Goal: Task Accomplishment & Management: Manage account settings

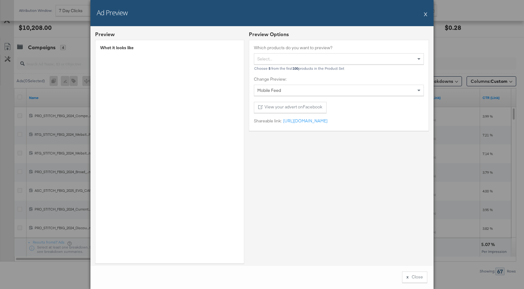
scroll to position [329, 0]
click at [425, 14] on button "X" at bounding box center [425, 14] width 3 height 12
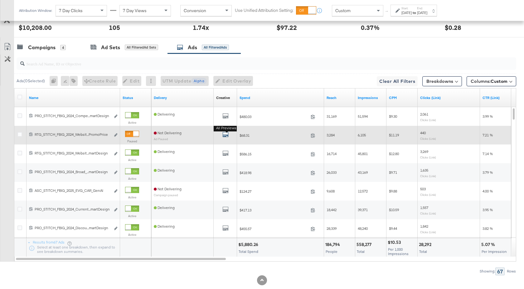
click at [226, 133] on icon "default" at bounding box center [225, 135] width 6 height 6
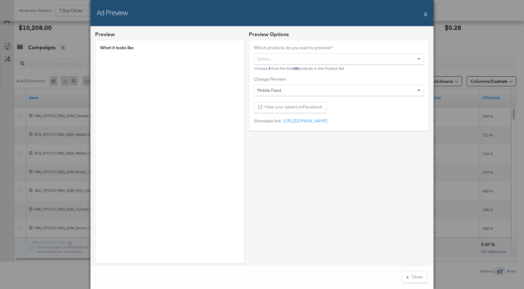
click at [425, 14] on button "X" at bounding box center [425, 14] width 3 height 12
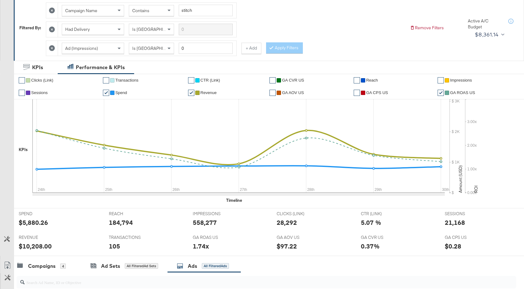
scroll to position [0, 0]
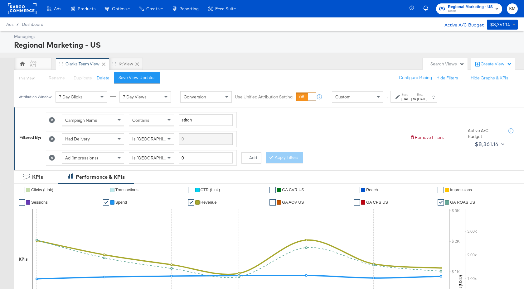
click at [463, 11] on span "Clarks" at bounding box center [470, 11] width 45 height 5
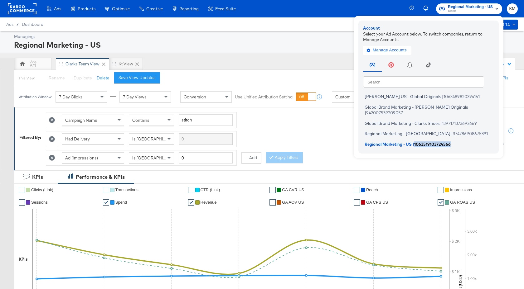
drag, startPoint x: 455, startPoint y: 138, endPoint x: 416, endPoint y: 139, distance: 39.3
click at [416, 140] on li "Regional Marketing - US | 1063519103724566" at bounding box center [430, 144] width 134 height 9
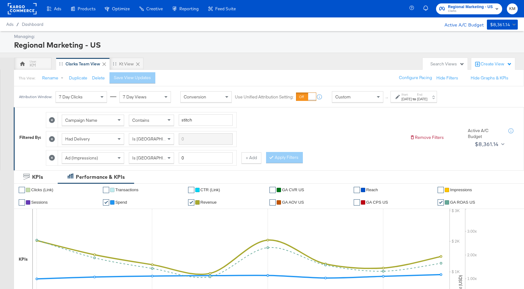
click at [412, 97] on div "[DATE]" at bounding box center [406, 99] width 10 height 5
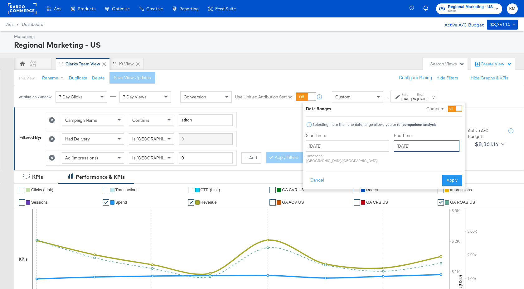
click at [413, 145] on input "August 31st 2025" at bounding box center [426, 146] width 65 height 11
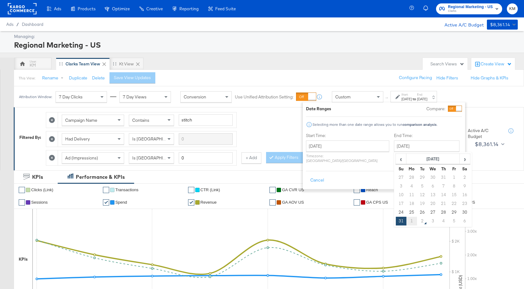
click at [406, 221] on td "1" at bounding box center [411, 221] width 11 height 9
type input "September 1st 2025"
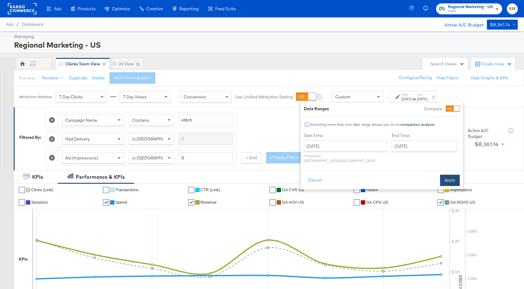
click at [445, 175] on button "Apply" at bounding box center [450, 180] width 20 height 11
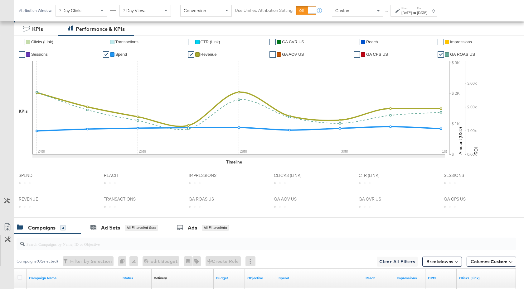
scroll to position [286, 0]
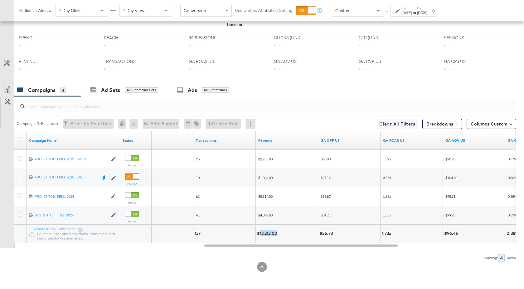
drag, startPoint x: 277, startPoint y: 233, endPoint x: 259, endPoint y: 234, distance: 18.1
click at [259, 234] on div "$13,213.00" at bounding box center [268, 234] width 22 height 6
copy div "13,213.00"
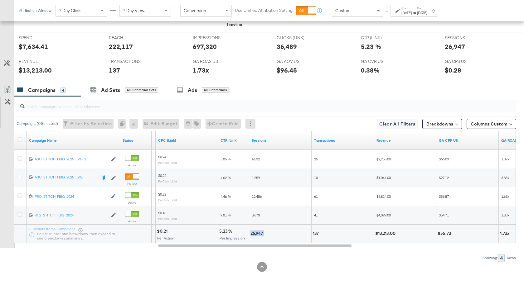
drag, startPoint x: 264, startPoint y: 233, endPoint x: 250, endPoint y: 233, distance: 13.1
click at [250, 233] on div "26,947" at bounding box center [257, 234] width 14 height 6
copy div "26,947"
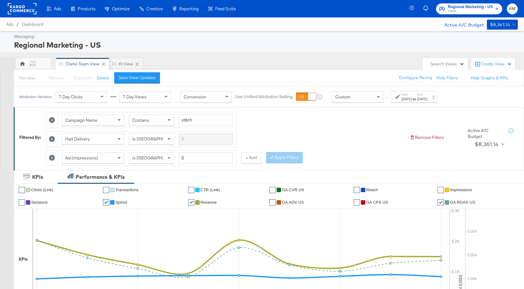
click at [460, 11] on span "Clarks" at bounding box center [470, 11] width 45 height 5
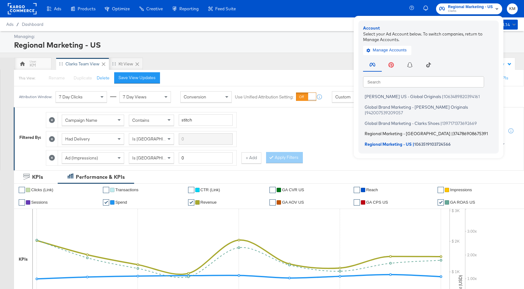
click at [412, 129] on li "Regional Marketing - CA | 374786908675391" at bounding box center [430, 133] width 134 height 9
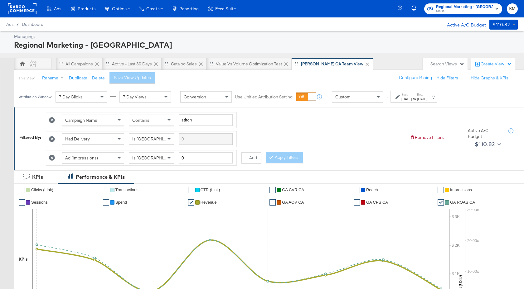
click at [417, 101] on strong "to" at bounding box center [414, 99] width 5 height 5
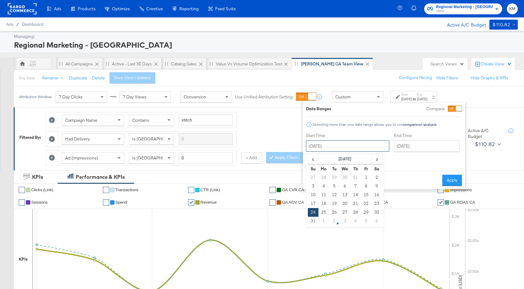
click at [358, 144] on input "August 24th 2025" at bounding box center [347, 146] width 83 height 11
click at [406, 148] on input "August 31st 2025" at bounding box center [426, 146] width 65 height 11
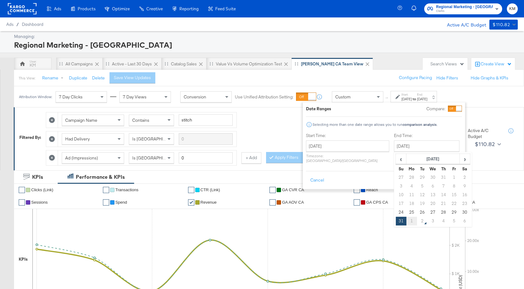
click at [406, 221] on td "1" at bounding box center [411, 221] width 11 height 9
type input "September 1st 2025"
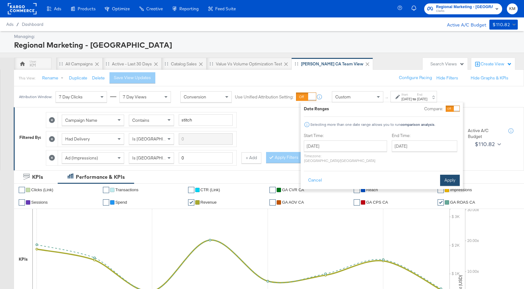
click at [454, 175] on button "Apply" at bounding box center [450, 180] width 20 height 11
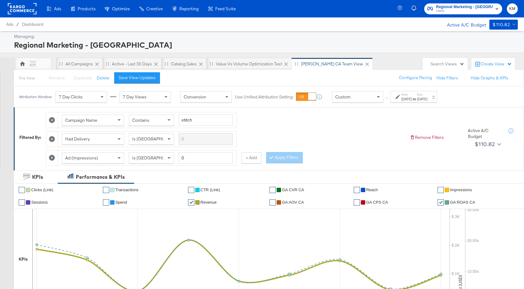
click at [417, 97] on strong "to" at bounding box center [414, 99] width 5 height 5
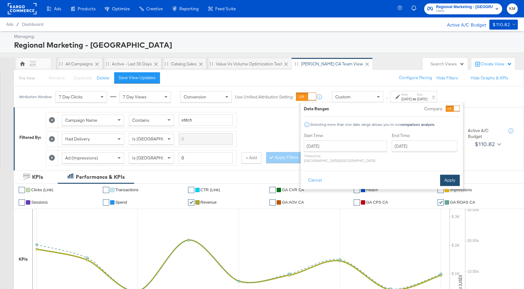
click at [442, 175] on button "Apply" at bounding box center [450, 180] width 20 height 11
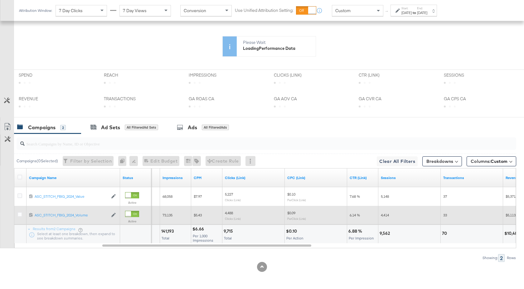
scroll to position [249, 0]
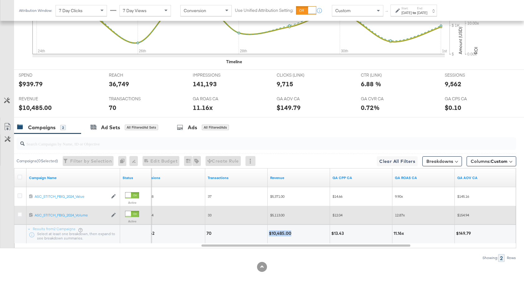
drag, startPoint x: 291, startPoint y: 234, endPoint x: 269, endPoint y: 235, distance: 21.9
click at [269, 235] on div "$10,485.00" at bounding box center [281, 234] width 24 height 6
copy div "$10,485.00"
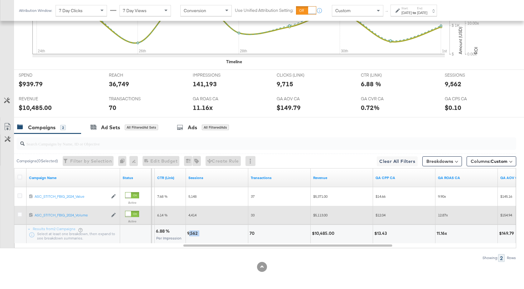
drag, startPoint x: 199, startPoint y: 235, endPoint x: 188, endPoint y: 235, distance: 11.5
click at [188, 235] on div "9,562" at bounding box center [217, 234] width 60 height 6
copy div "9,562"
click at [412, 13] on div "[DATE]" at bounding box center [406, 12] width 10 height 5
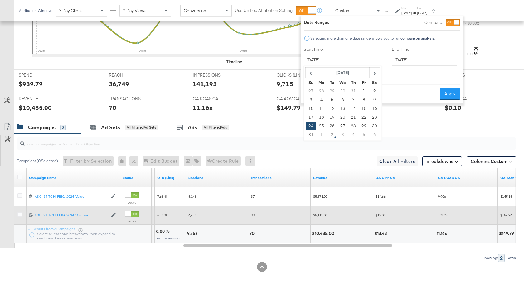
click at [345, 59] on input "August 24th 2025" at bounding box center [345, 59] width 83 height 11
click at [356, 73] on th "August 2025" at bounding box center [342, 73] width 53 height 11
click at [318, 90] on td "Jan" at bounding box center [314, 87] width 19 height 16
click at [341, 91] on td "1" at bounding box center [342, 91] width 11 height 9
type input "January 1st 2025"
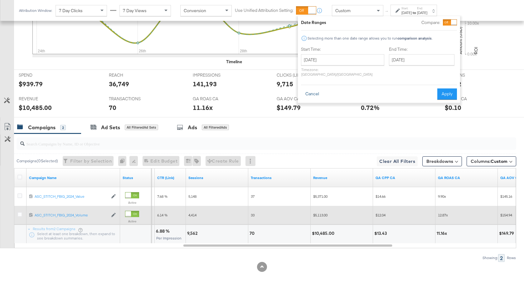
click at [315, 91] on button "Cancel" at bounding box center [312, 94] width 22 height 11
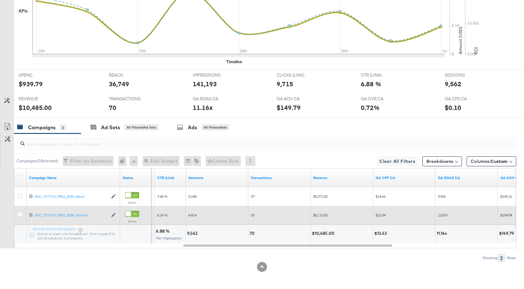
scroll to position [0, 0]
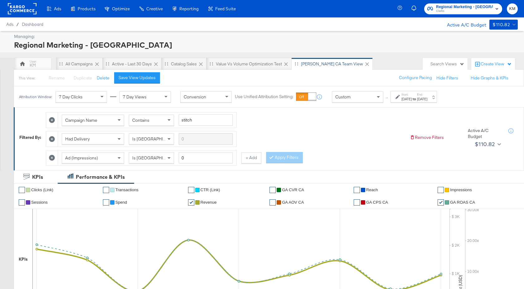
click at [466, 8] on span "Regional Marketing - [GEOGRAPHIC_DATA]" at bounding box center [464, 7] width 57 height 7
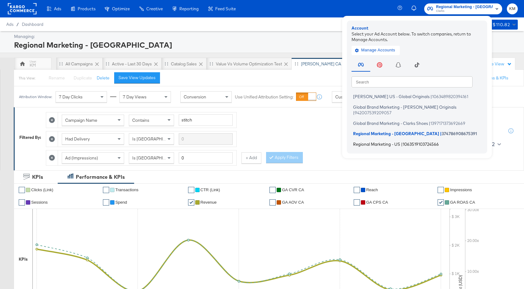
click at [400, 142] on span "Regional Marketing - US" at bounding box center [376, 144] width 47 height 5
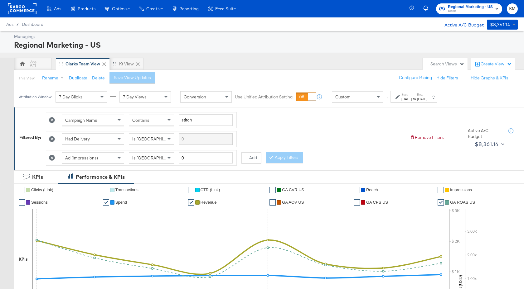
click at [427, 102] on div "Start: Aug 24th 2025 to End: Aug 31st 2025" at bounding box center [413, 97] width 46 height 12
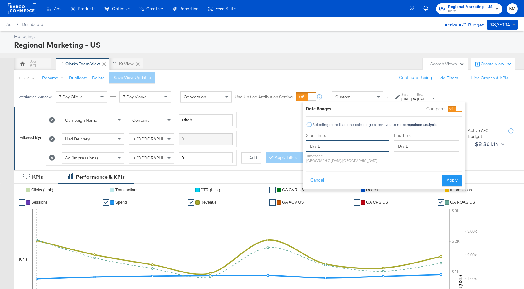
click at [361, 141] on input "August 24th 2025" at bounding box center [347, 146] width 83 height 11
click at [347, 156] on th "August 2025" at bounding box center [344, 159] width 53 height 11
click at [344, 162] on th "2025" at bounding box center [345, 159] width 62 height 11
click at [359, 186] on td "2025" at bounding box center [354, 189] width 19 height 16
click at [319, 178] on td "Jan" at bounding box center [317, 173] width 19 height 16
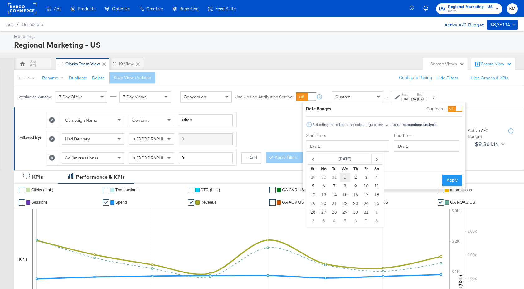
click at [344, 180] on td "1" at bounding box center [345, 177] width 11 height 9
type input "January 1st 2025"
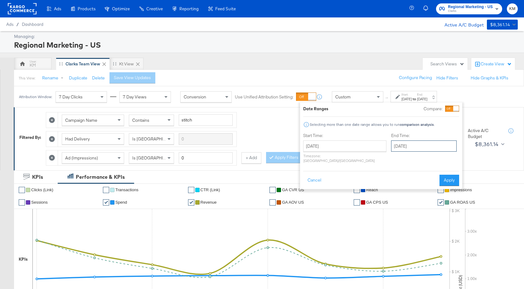
click at [397, 148] on input "August 31st 2025" at bounding box center [423, 146] width 65 height 11
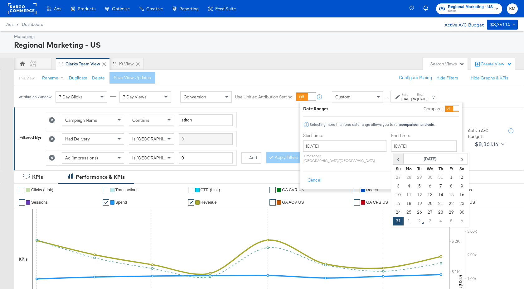
click at [393, 160] on span "‹" at bounding box center [398, 158] width 10 height 9
click at [457, 193] on td "19" at bounding box center [462, 195] width 11 height 9
type input "July 19th 2025"
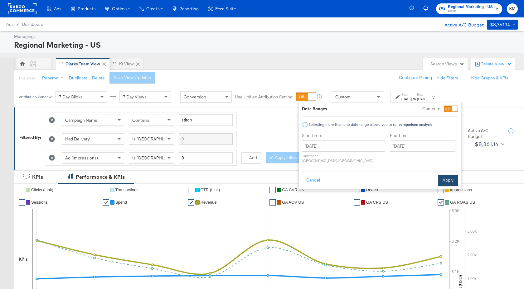
click at [449, 175] on button "Apply" at bounding box center [448, 180] width 20 height 11
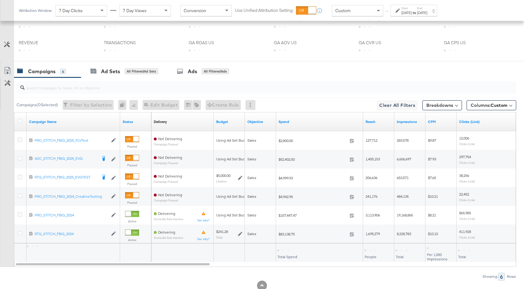
scroll to position [263, 0]
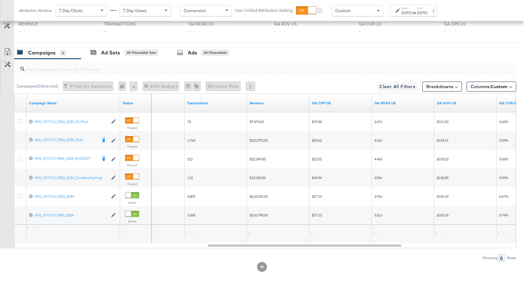
click at [427, 13] on div "Jul 19th 2025" at bounding box center [422, 12] width 10 height 5
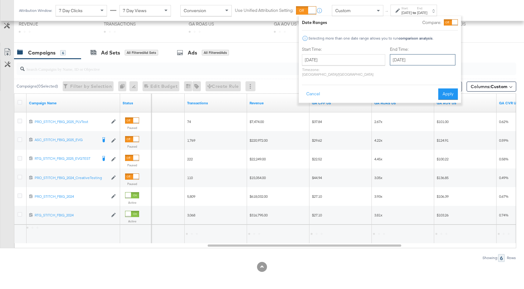
click at [413, 62] on input "July 19th 2025" at bounding box center [422, 59] width 65 height 11
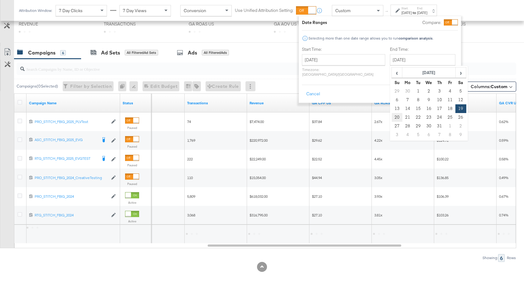
click at [392, 117] on td "20" at bounding box center [397, 117] width 11 height 9
type input "July 20th 2025"
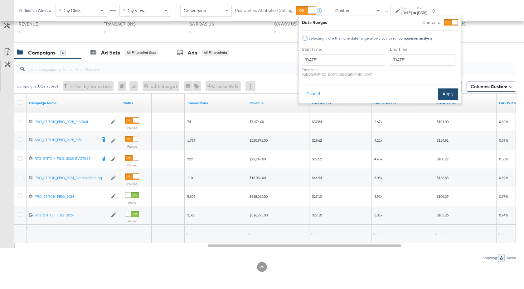
click at [445, 92] on button "Apply" at bounding box center [448, 94] width 20 height 11
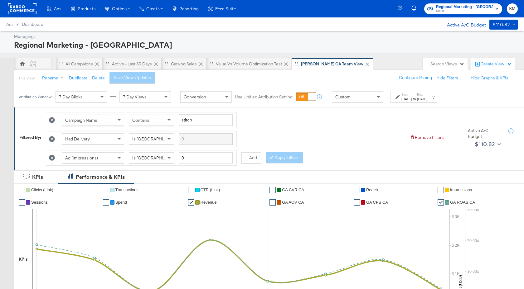
click at [456, 4] on span "Regional Marketing - [GEOGRAPHIC_DATA]" at bounding box center [464, 7] width 57 height 7
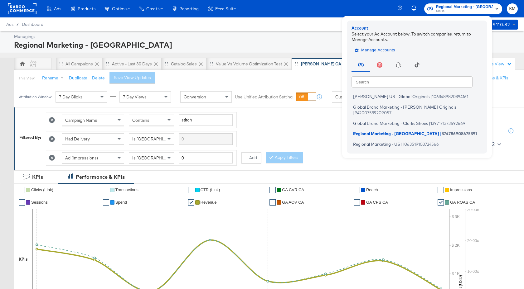
click at [394, 50] on span "Manage Accounts" at bounding box center [375, 50] width 39 height 7
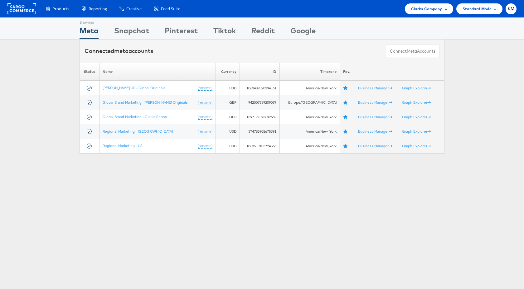
click at [429, 11] on span "Clarks Company" at bounding box center [426, 9] width 31 height 7
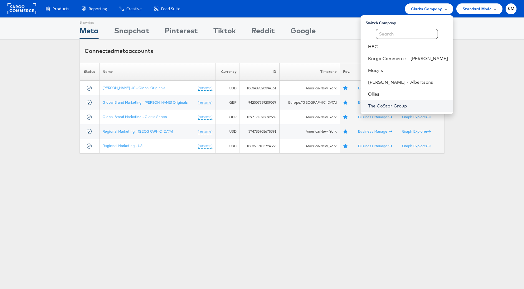
click at [383, 107] on link "The CoStar Group" at bounding box center [408, 106] width 80 height 6
